Goal: Information Seeking & Learning: Learn about a topic

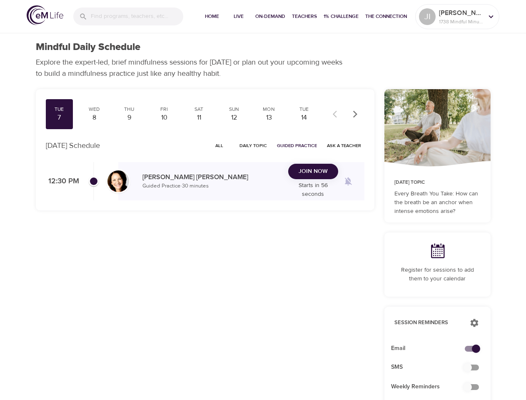
click at [128, 16] on input "search" at bounding box center [137, 16] width 92 height 18
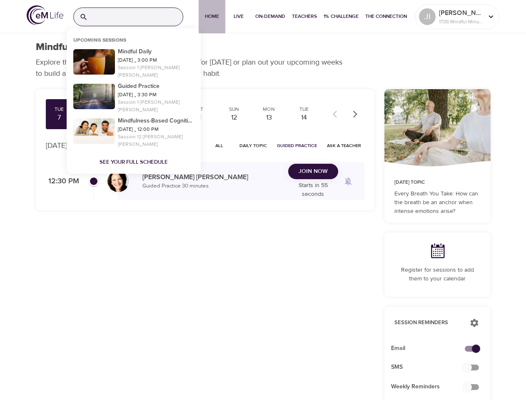
click at [211, 17] on span "Home" at bounding box center [212, 16] width 20 height 9
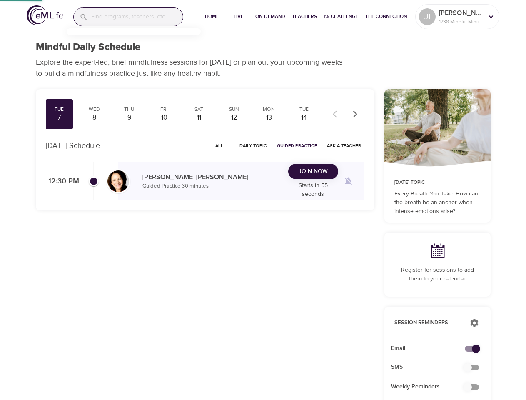
click at [237, 17] on span "Live" at bounding box center [239, 16] width 20 height 9
click at [269, 17] on span "On-Demand" at bounding box center [270, 16] width 30 height 9
click at [303, 17] on span "Teachers" at bounding box center [304, 16] width 25 height 9
click at [340, 17] on span "1% Challenge" at bounding box center [340, 16] width 35 height 9
click at [385, 17] on span "The Connection" at bounding box center [386, 16] width 42 height 9
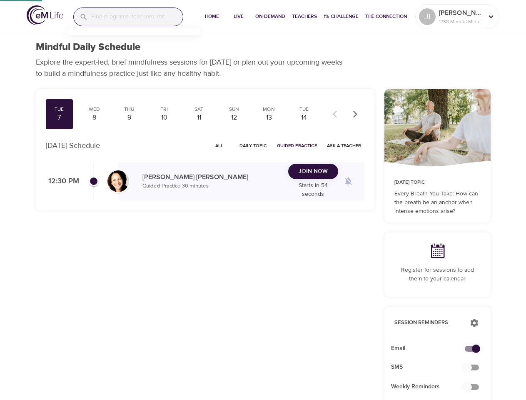
click at [457, 17] on p "[PERSON_NAME]" at bounding box center [461, 13] width 44 height 10
